Goal: Transaction & Acquisition: Subscribe to service/newsletter

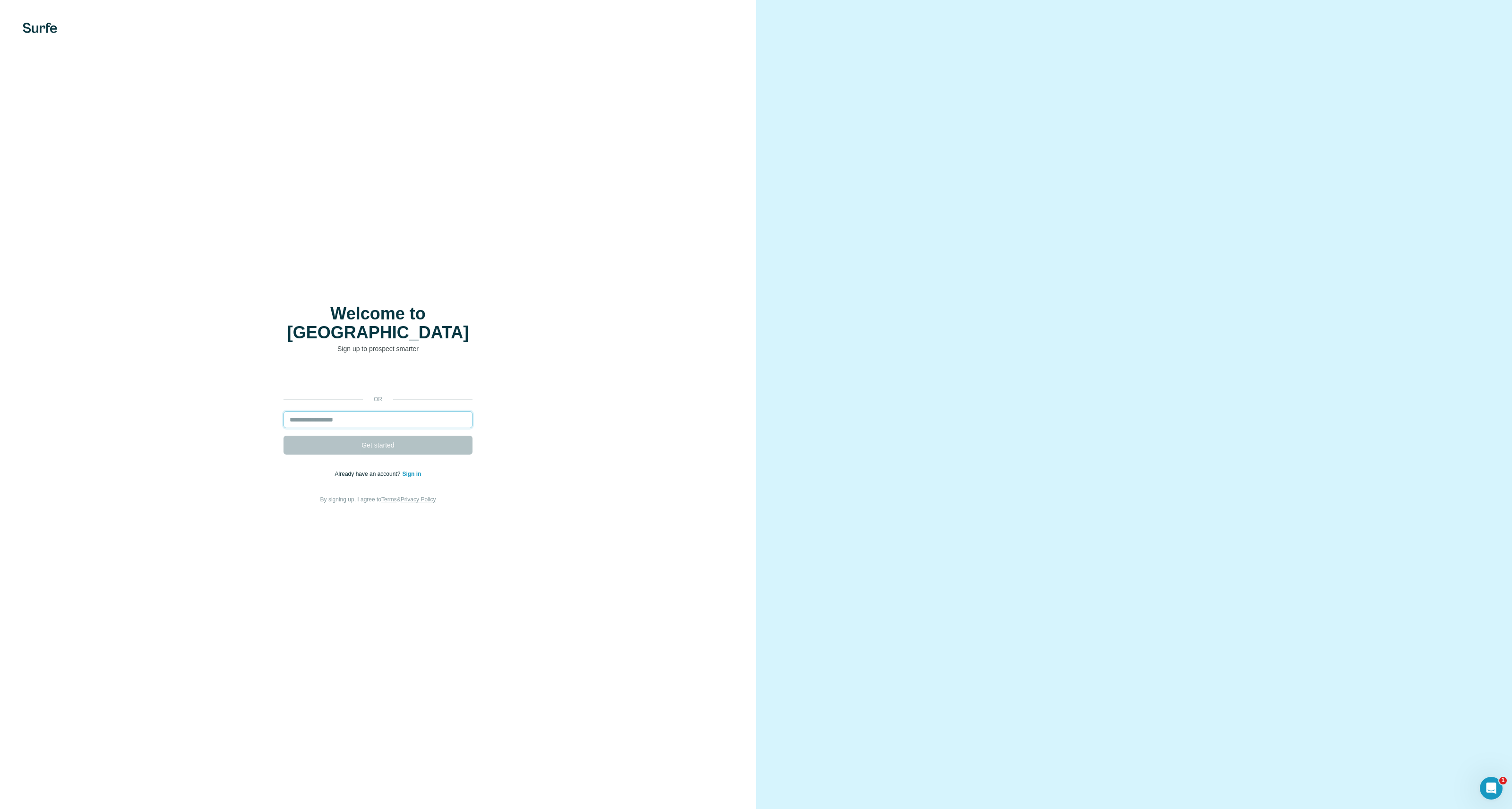
click at [363, 411] on input "email" at bounding box center [378, 420] width 189 height 17
type input "**********"
click at [348, 444] on button "Get started" at bounding box center [378, 445] width 189 height 19
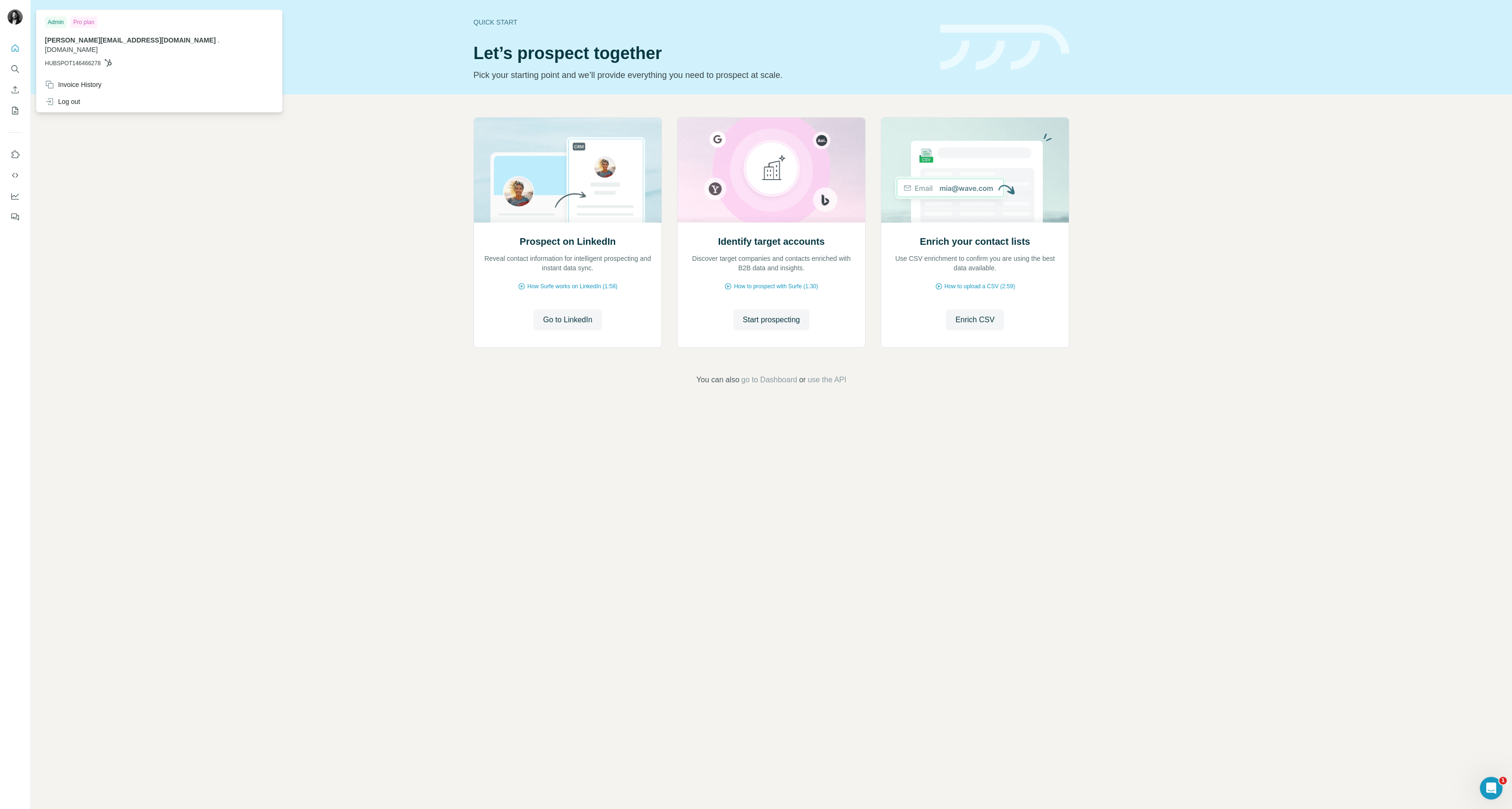
click at [16, 21] on img at bounding box center [15, 16] width 15 height 15
click at [66, 80] on div "Invoice History" at bounding box center [73, 84] width 57 height 9
click at [68, 80] on div "Invoice History" at bounding box center [73, 84] width 57 height 9
